Goal: Navigation & Orientation: Find specific page/section

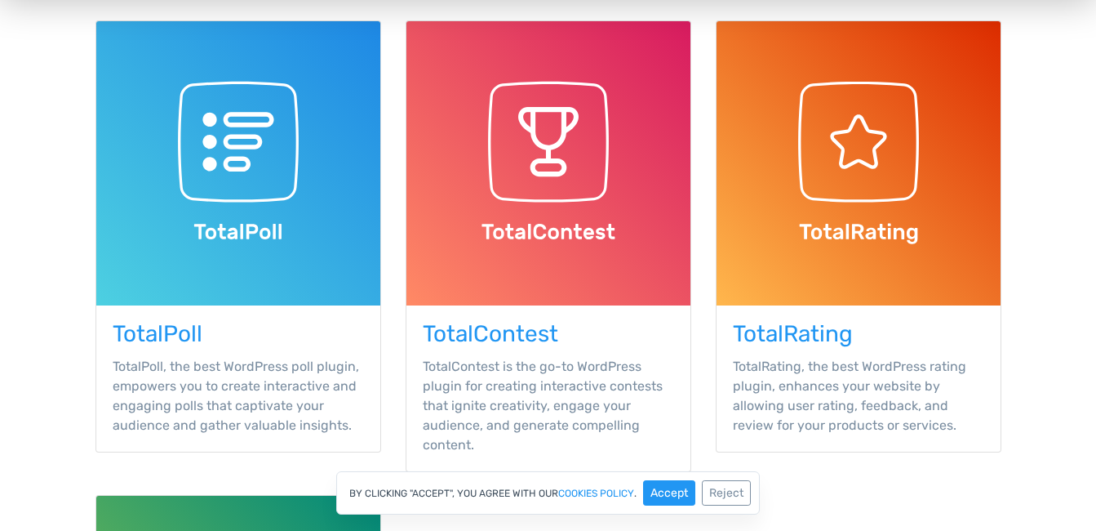
scroll to position [490, 0]
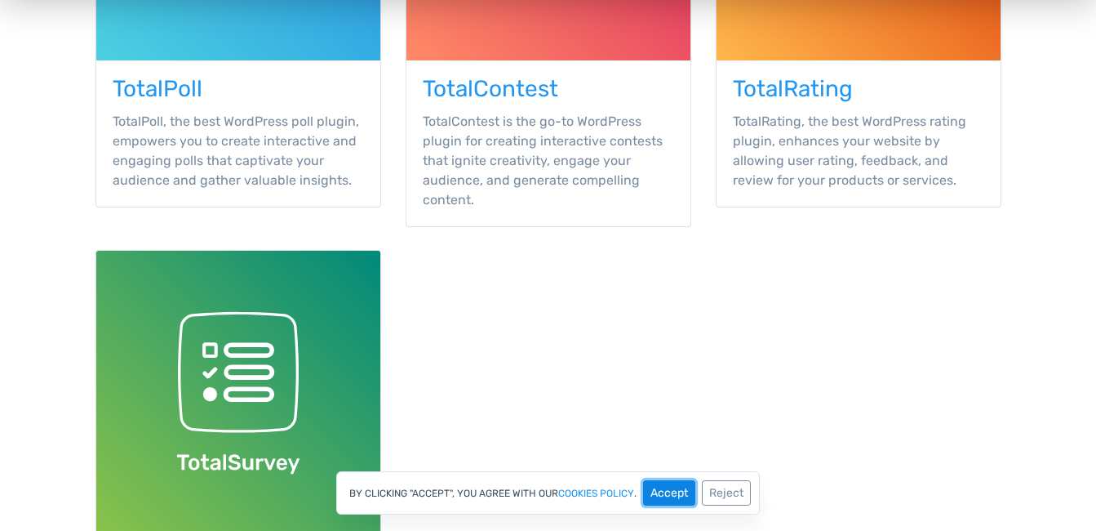
click at [677, 490] on button "Accept" at bounding box center [669, 492] width 52 height 25
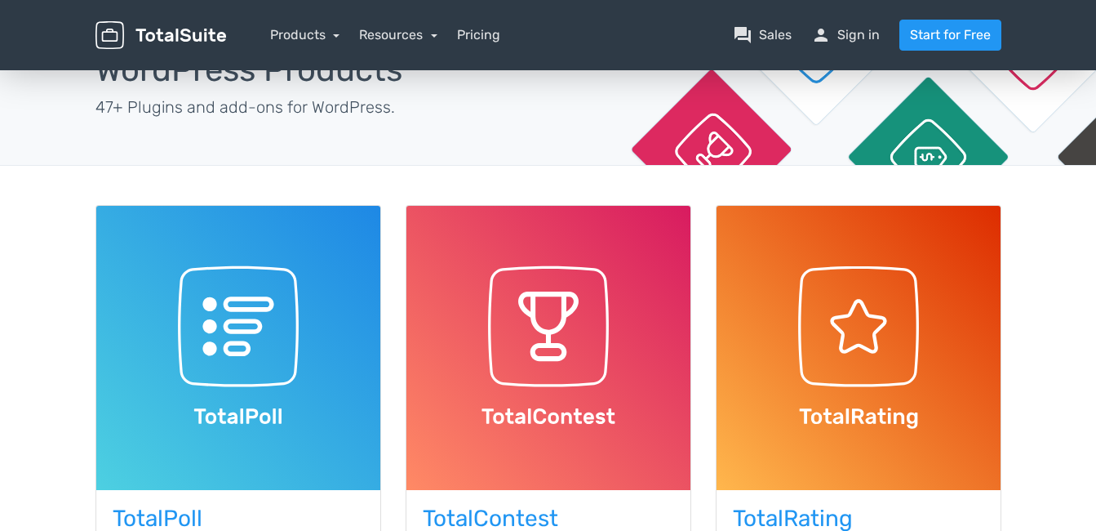
scroll to position [163, 0]
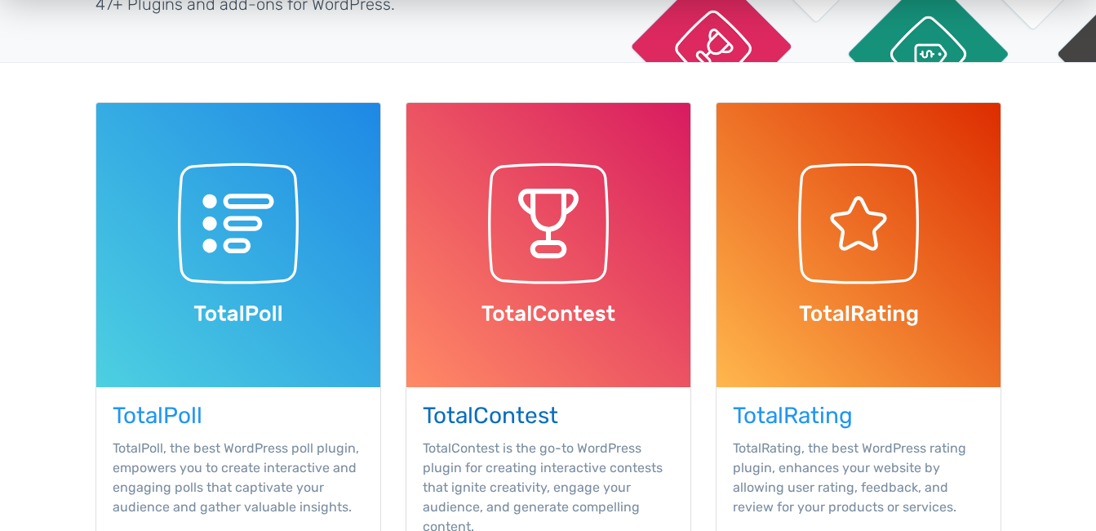
click at [514, 407] on h3 "TotalContest" at bounding box center [548, 415] width 251 height 25
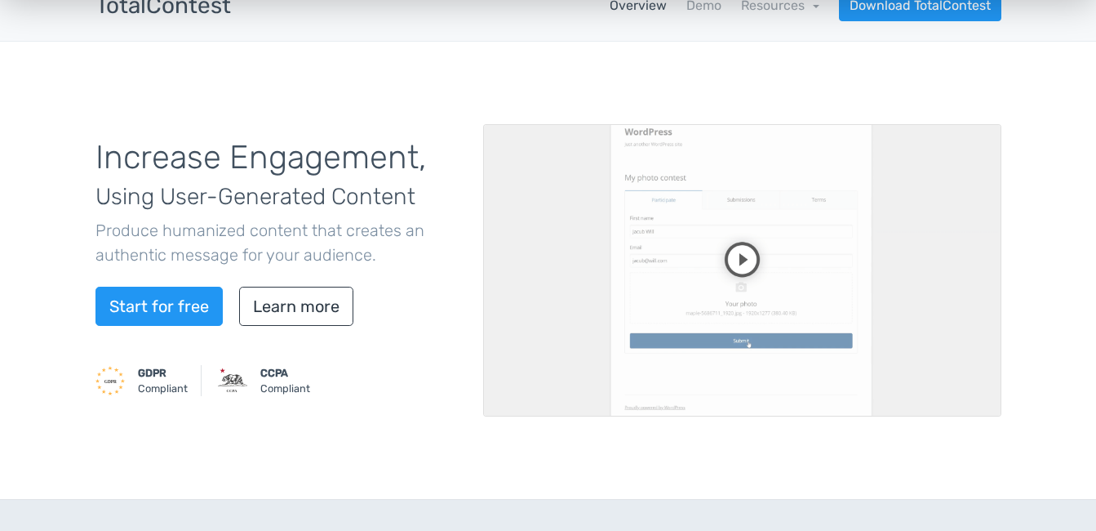
scroll to position [82, 0]
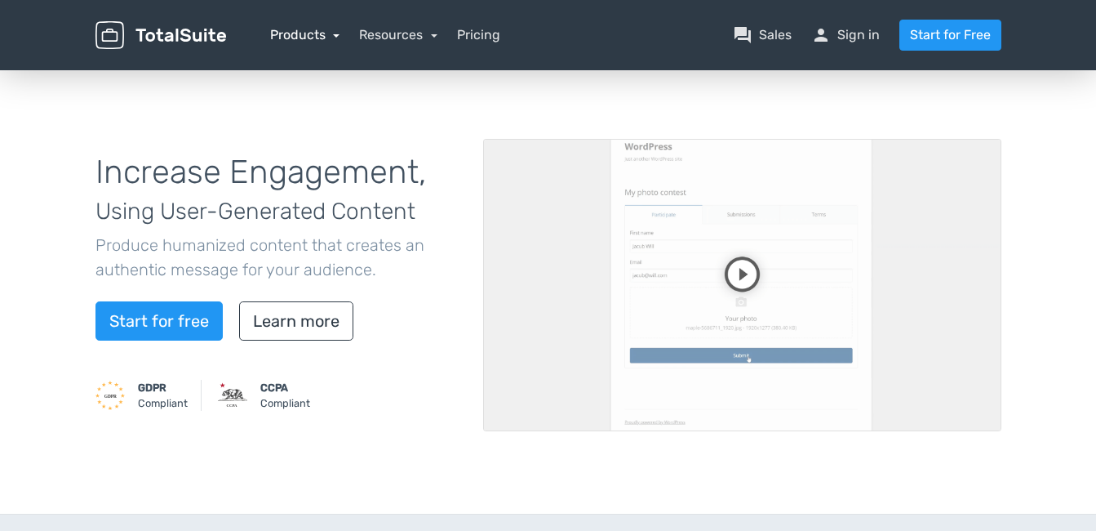
click at [322, 33] on link "Products" at bounding box center [305, 35] width 70 height 16
